Goal: Find specific page/section: Find specific page/section

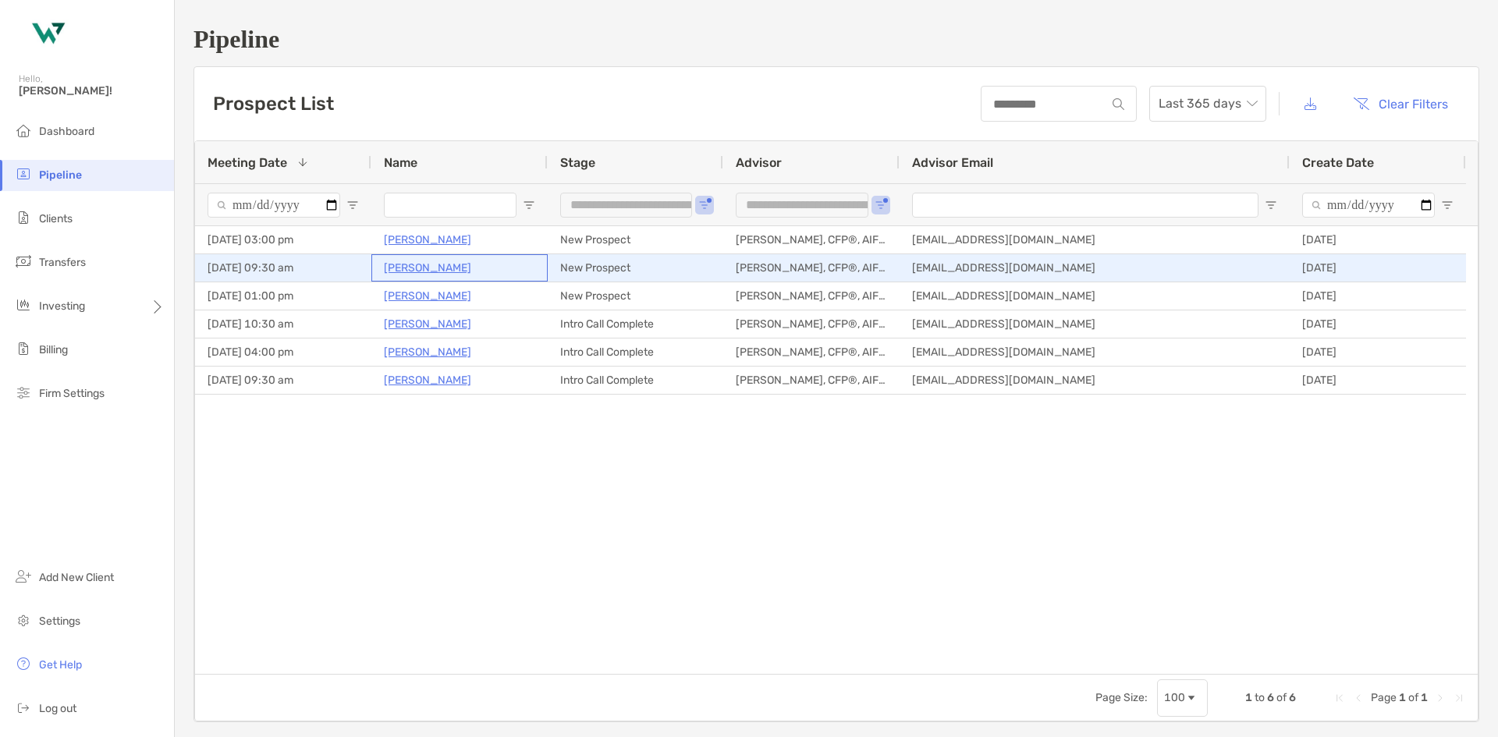
click at [445, 261] on p "[PERSON_NAME]" at bounding box center [427, 268] width 87 height 20
